Goal: Task Accomplishment & Management: Manage account settings

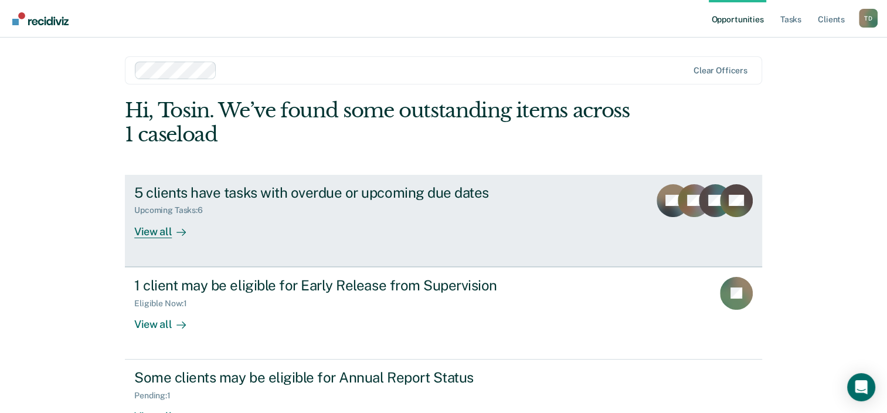
scroll to position [38, 0]
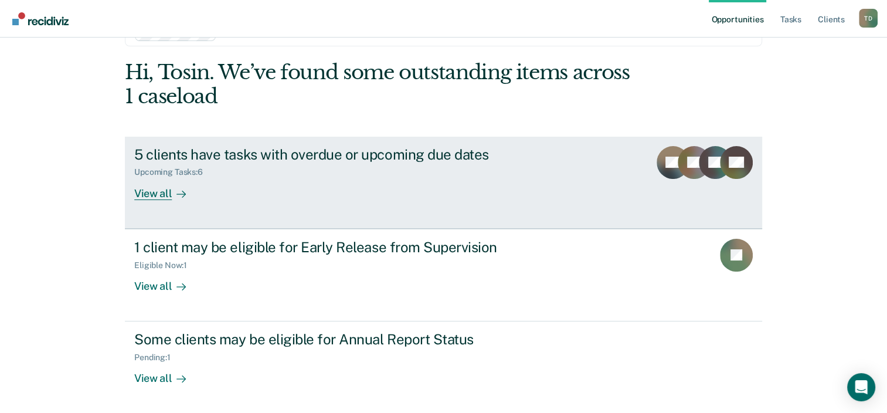
click at [354, 152] on div "5 clients have tasks with overdue or upcoming due dates" at bounding box center [340, 154] width 412 height 17
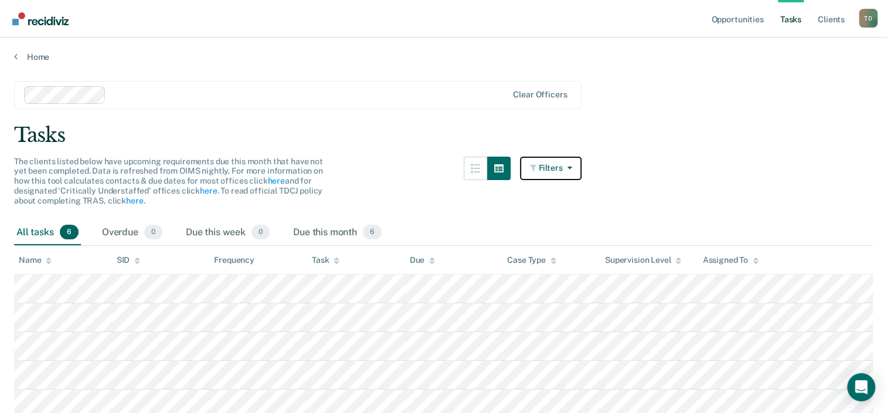
click at [570, 164] on icon "button" at bounding box center [566, 168] width 9 height 8
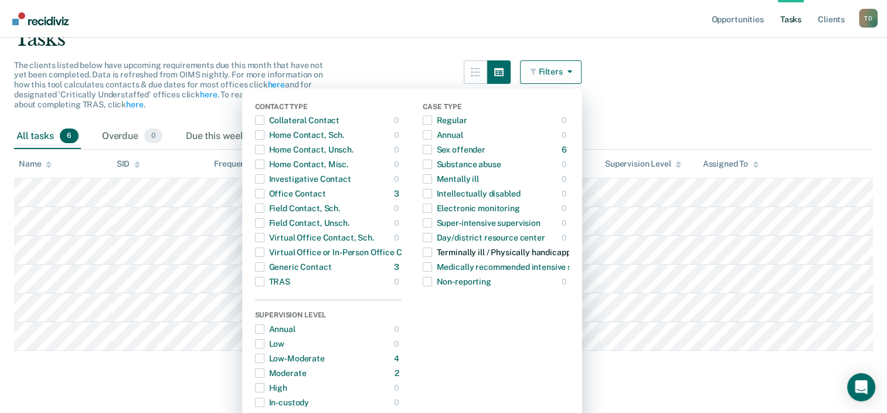
scroll to position [117, 0]
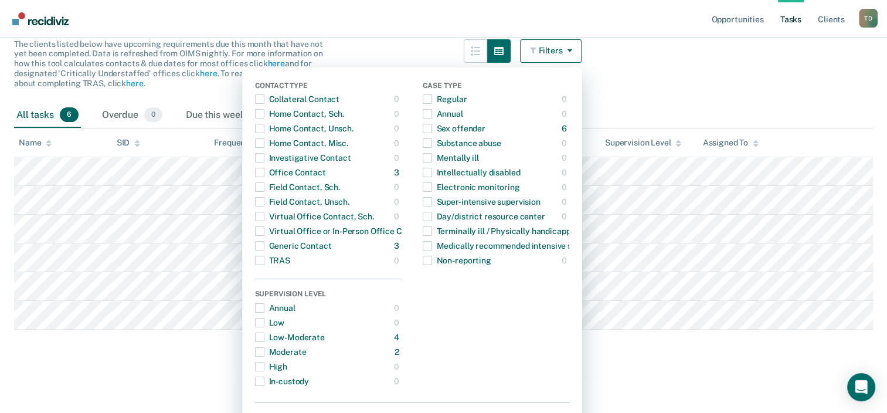
click at [563, 43] on button "Filters" at bounding box center [551, 50] width 62 height 23
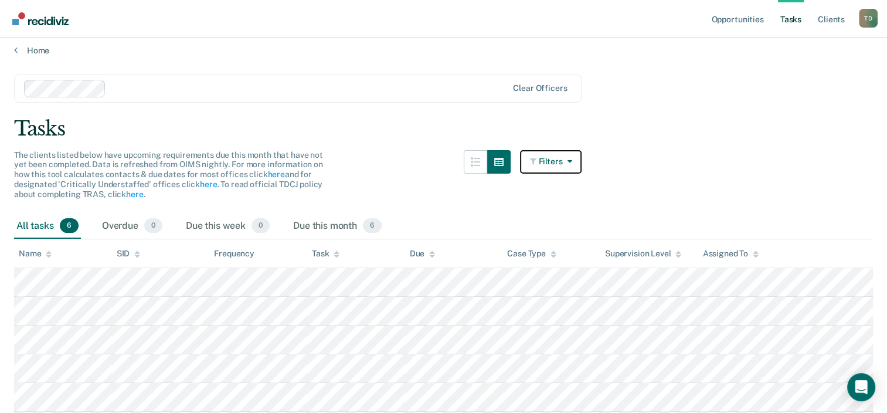
scroll to position [0, 0]
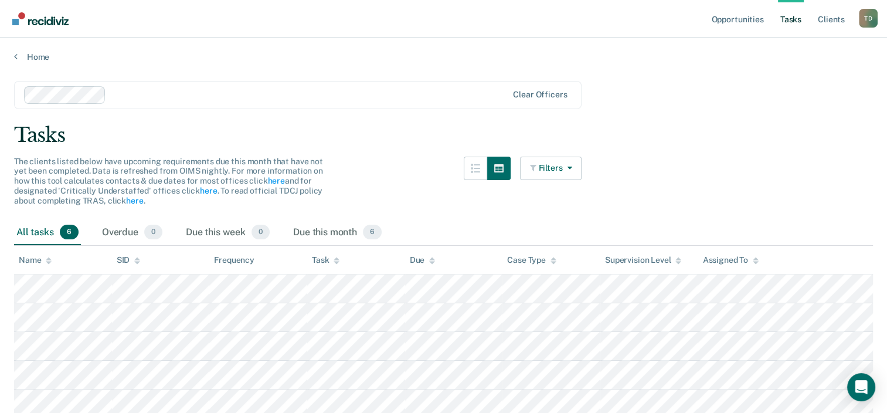
click at [870, 15] on div "T D" at bounding box center [868, 18] width 19 height 19
click at [790, 77] on link "Log Out" at bounding box center [821, 77] width 94 height 10
